Goal: Entertainment & Leisure: Consume media (video, audio)

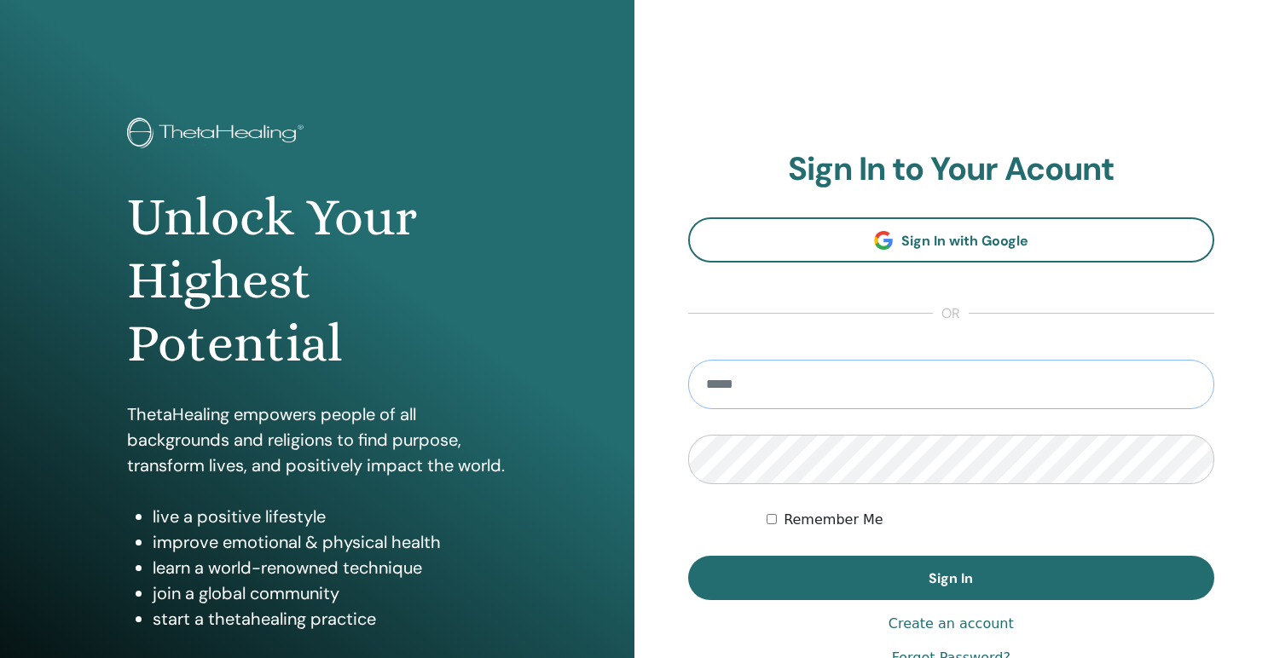
type input "**********"
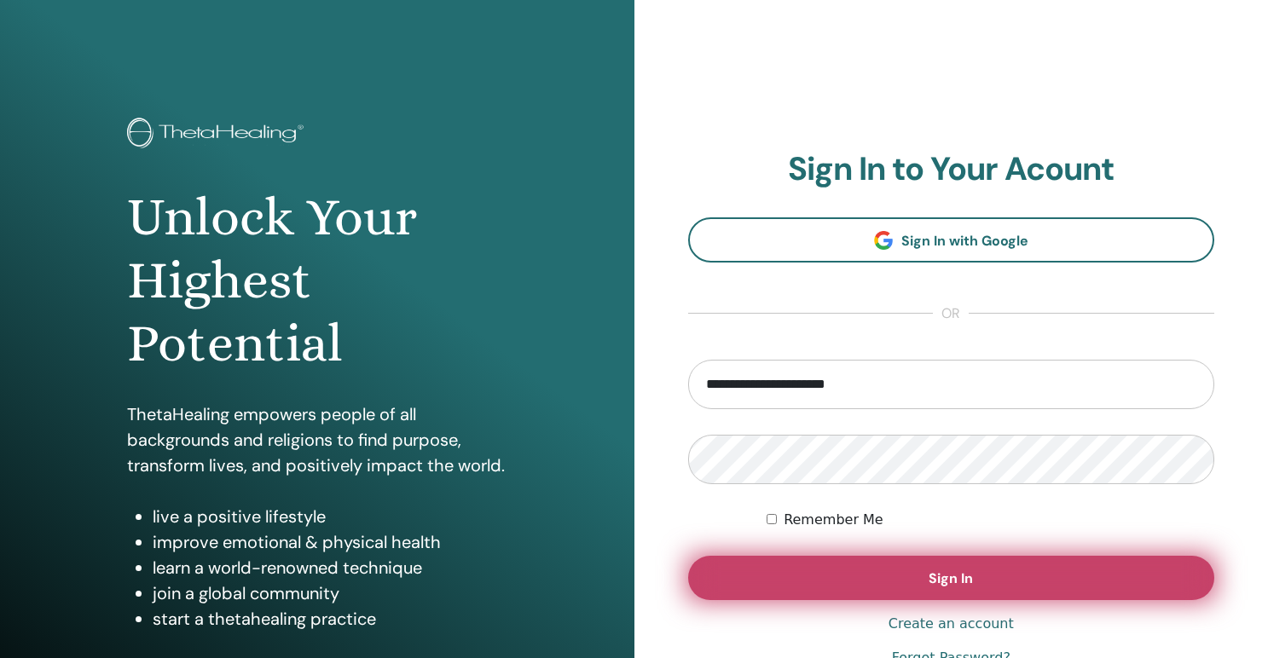
click at [799, 567] on button "Sign In" at bounding box center [951, 578] width 527 height 44
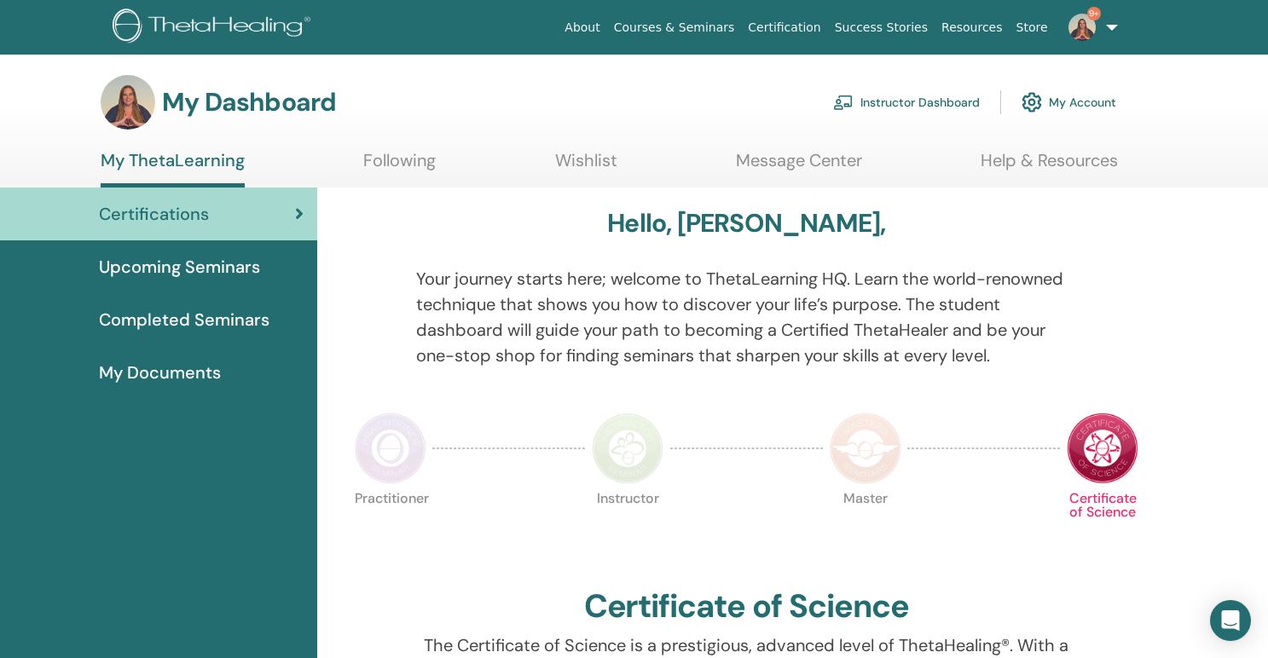
click at [942, 98] on link "Instructor Dashboard" at bounding box center [906, 103] width 147 height 38
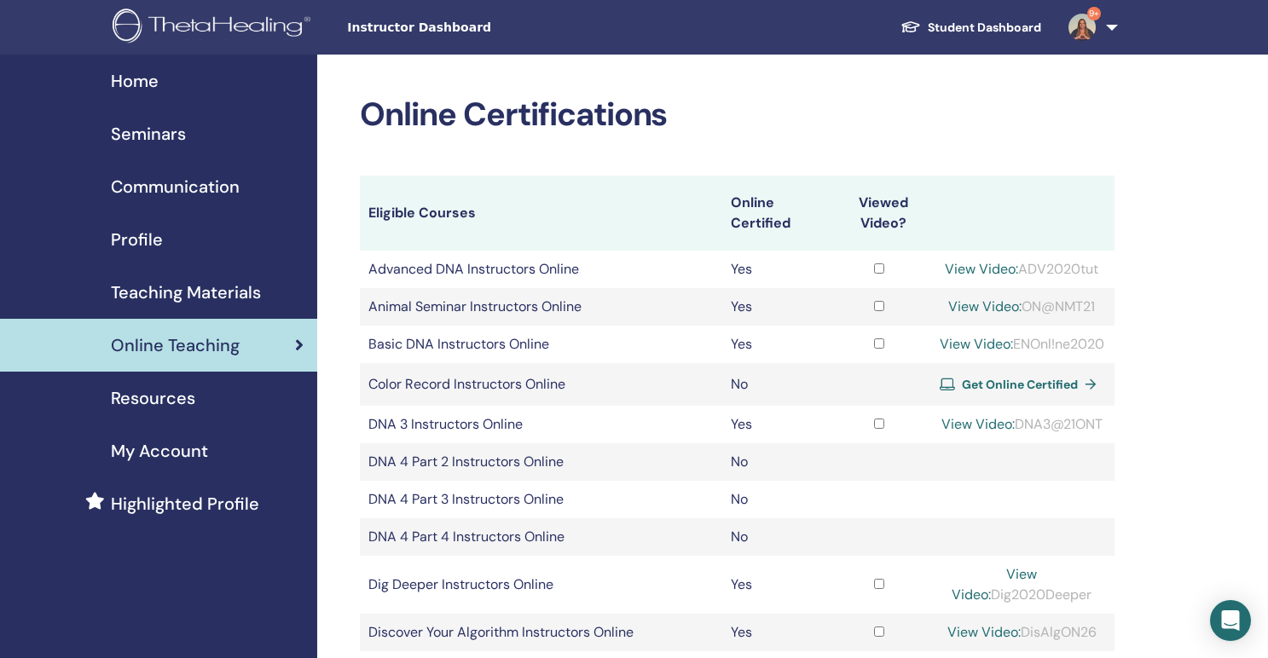
drag, startPoint x: 1083, startPoint y: 366, endPoint x: 948, endPoint y: 364, distance: 134.8
click at [948, 355] on div "View Video: ENOnl!ne2020" at bounding box center [1021, 344] width 169 height 20
copy div "ENOnl!ne2020"
click at [1013, 343] on link "View Video:" at bounding box center [976, 344] width 73 height 18
